Goal: Entertainment & Leisure: Consume media (video, audio)

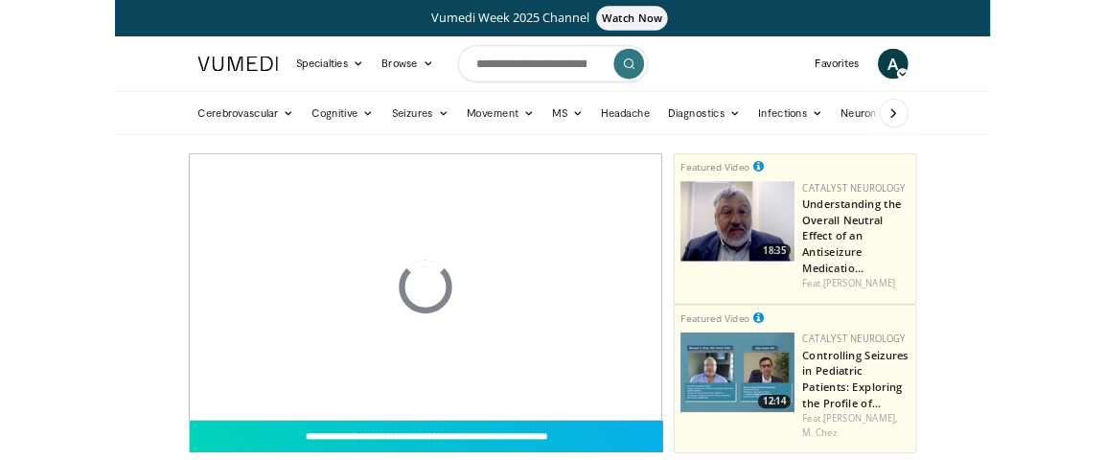
scroll to position [169, 0]
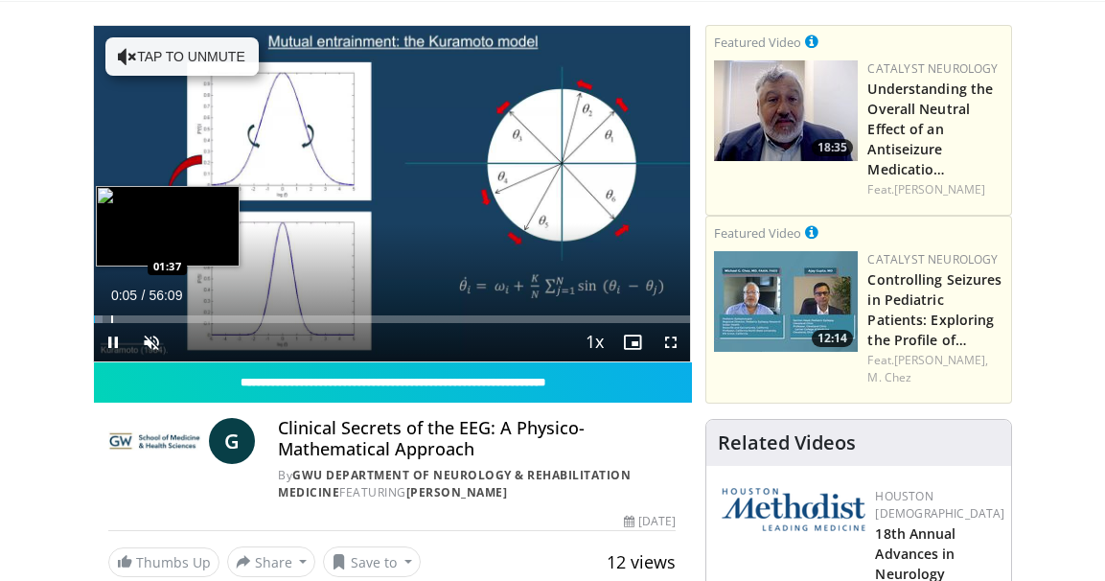
click at [111, 316] on div "Progress Bar" at bounding box center [112, 319] width 2 height 8
click at [134, 321] on div "Progress Bar" at bounding box center [135, 319] width 2 height 8
click at [152, 319] on div "Progress Bar" at bounding box center [153, 319] width 2 height 8
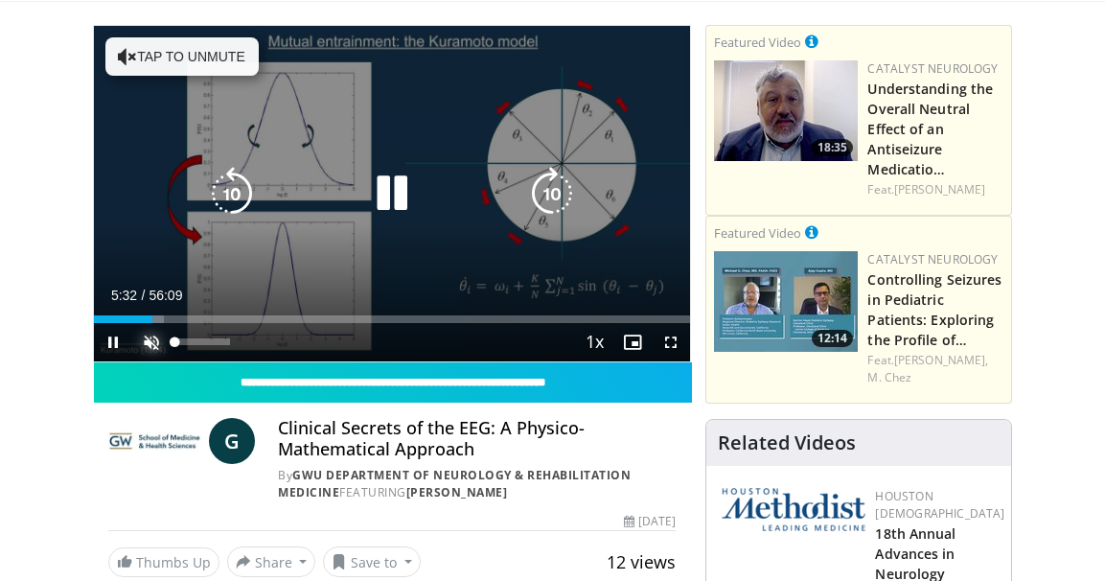
click at [155, 350] on span "Video Player" at bounding box center [151, 342] width 38 height 38
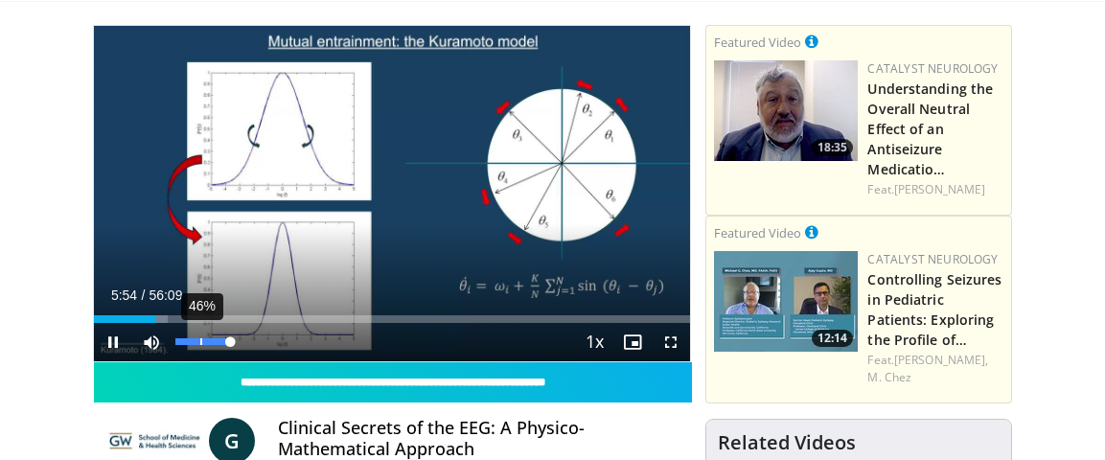
click at [200, 344] on div "46%" at bounding box center [202, 341] width 55 height 7
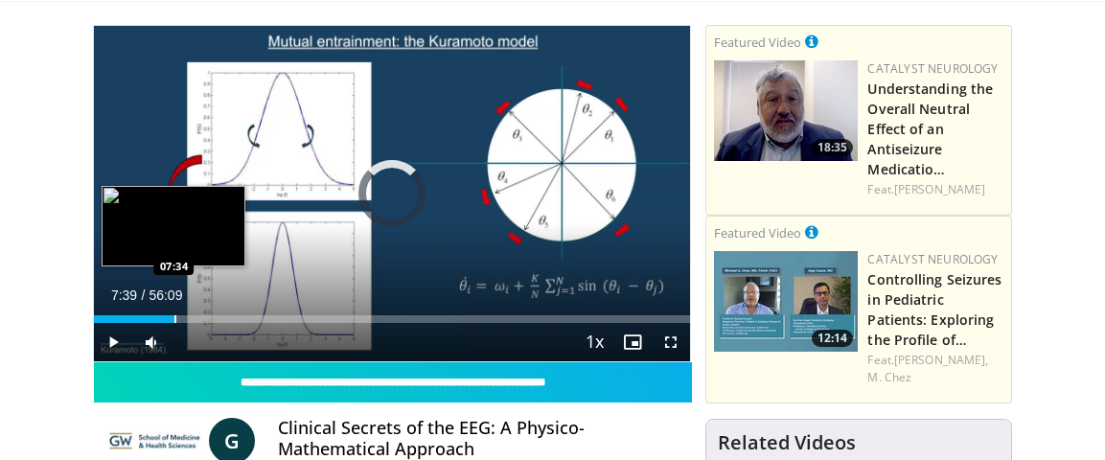
drag, startPoint x: 174, startPoint y: 322, endPoint x: 205, endPoint y: 311, distance: 32.4
click at [175, 320] on div "Progress Bar" at bounding box center [175, 319] width 2 height 8
